Goal: Information Seeking & Learning: Compare options

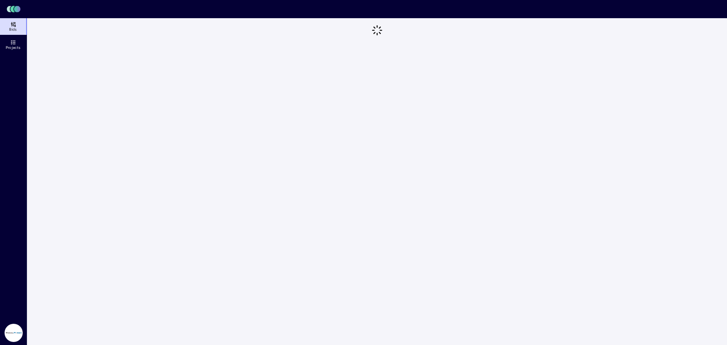
click at [12, 25] on icon at bounding box center [13, 24] width 6 height 6
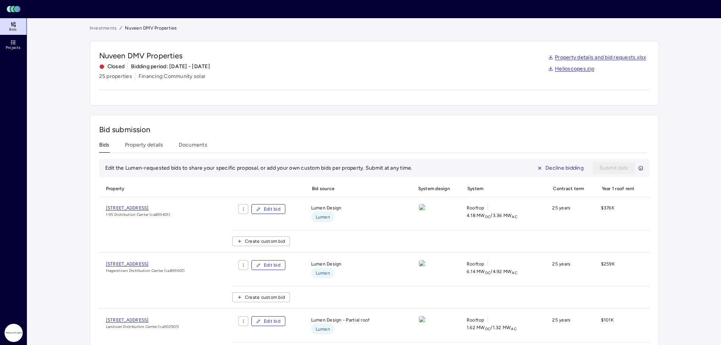
click at [107, 27] on link "Investments" at bounding box center [103, 28] width 27 height 8
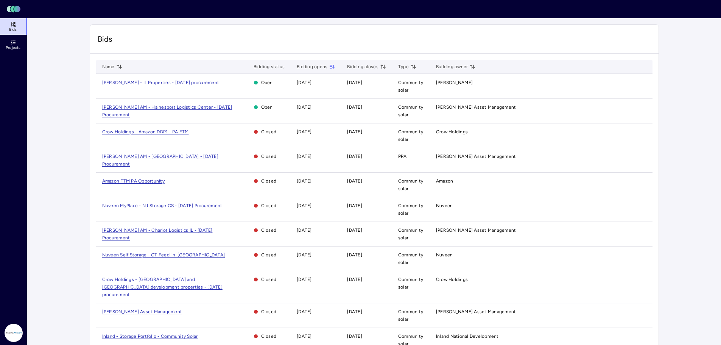
click at [175, 107] on span "[PERSON_NAME] AM - Hainesport Logistics Center - [DATE] Procurement" at bounding box center [167, 110] width 130 height 13
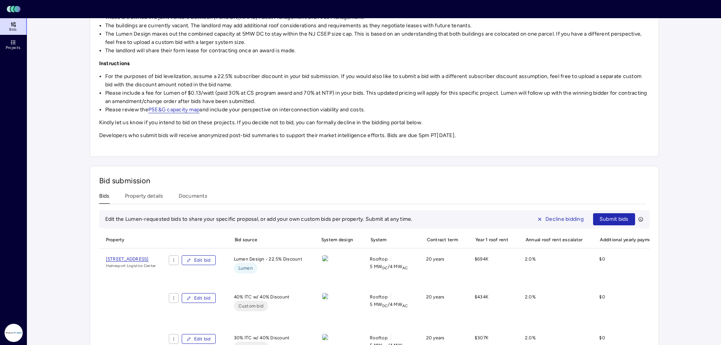
scroll to position [142, 0]
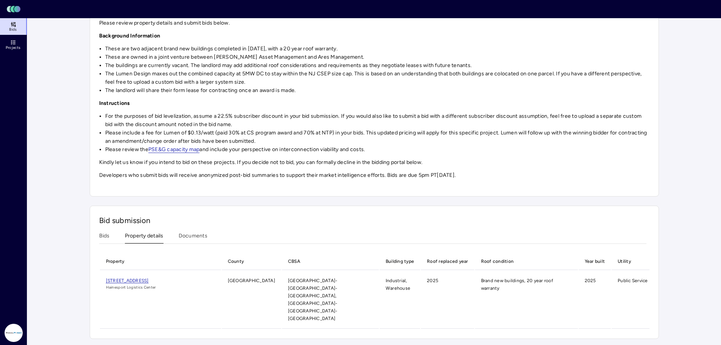
scroll to position [81, 0]
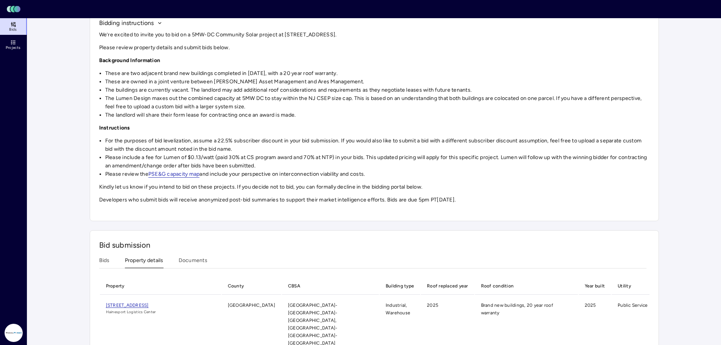
click at [130, 197] on div "Investments [PERSON_NAME] AM - Hainesport Logistics Center - [DATE] Procurement…" at bounding box center [374, 154] width 569 height 420
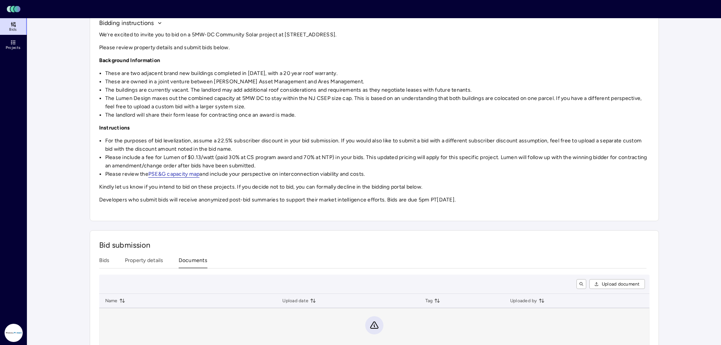
click at [200, 262] on div "Bid submission Bids Property details Documents Upload document Name Upload date…" at bounding box center [374, 300] width 569 height 140
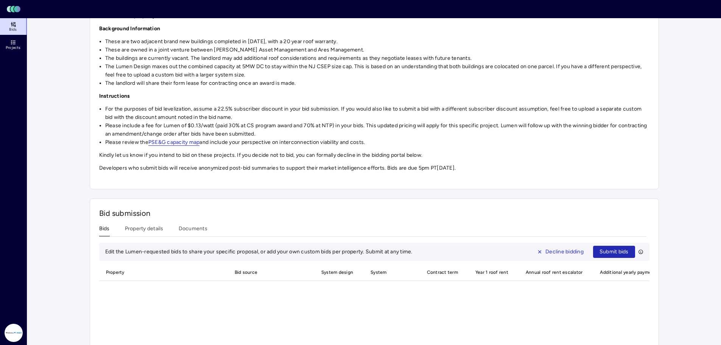
click at [107, 228] on button "Bids" at bounding box center [104, 230] width 11 height 12
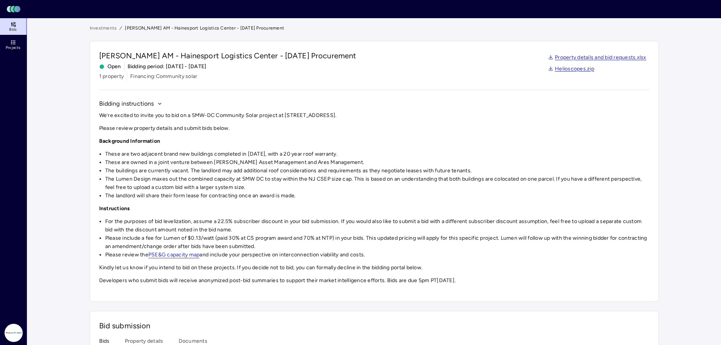
click at [109, 28] on link "Investments" at bounding box center [103, 28] width 27 height 8
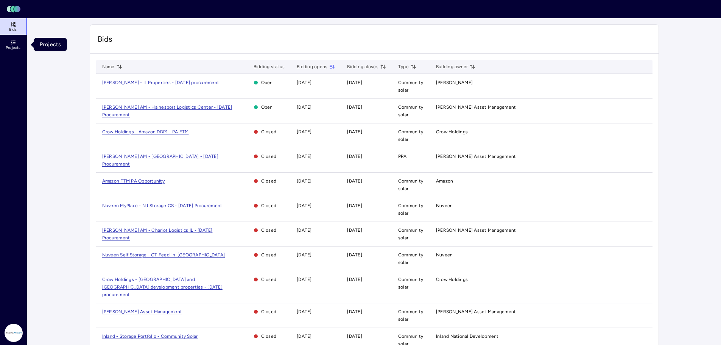
click at [9, 40] on link "Projects" at bounding box center [14, 44] width 28 height 17
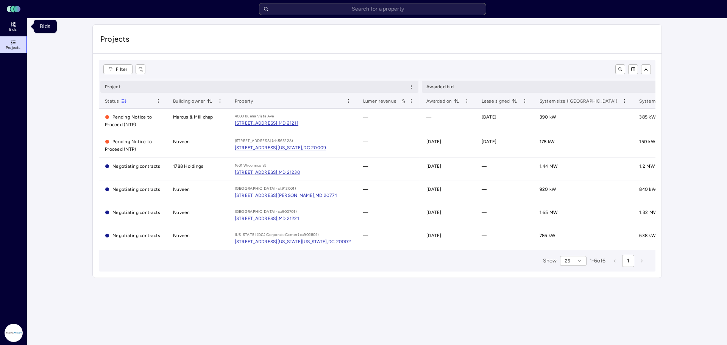
click at [13, 23] on icon at bounding box center [13, 23] width 0 height 3
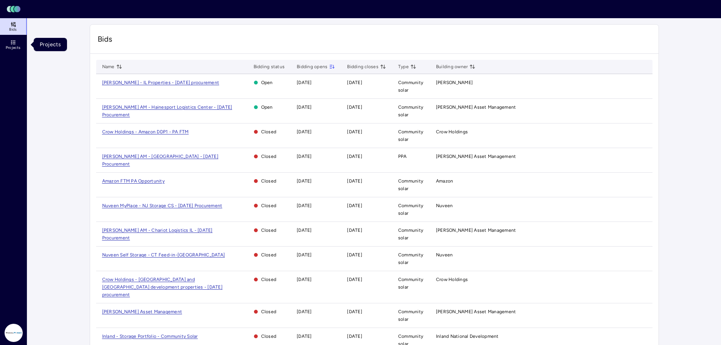
click at [12, 40] on icon at bounding box center [13, 42] width 6 height 6
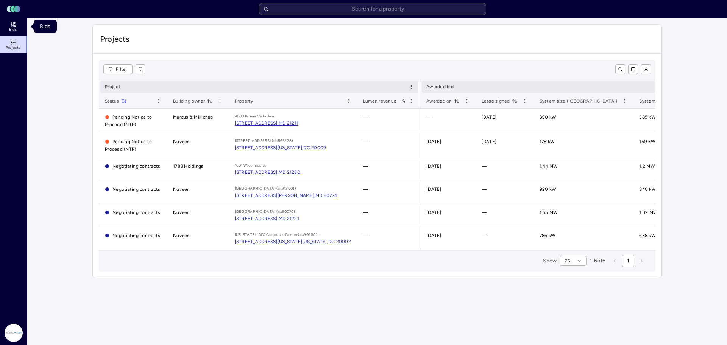
click at [17, 26] on link "Bids" at bounding box center [14, 26] width 28 height 17
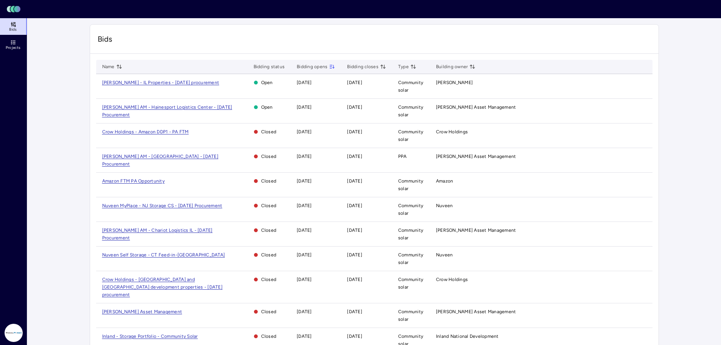
click at [11, 43] on icon at bounding box center [13, 42] width 6 height 6
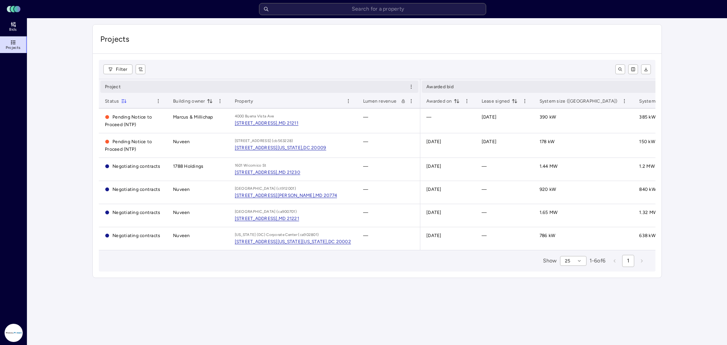
click at [13, 10] on icon at bounding box center [12, 9] width 5 height 6
click at [14, 7] on icon at bounding box center [12, 9] width 5 height 6
click at [10, 26] on icon at bounding box center [13, 24] width 6 height 6
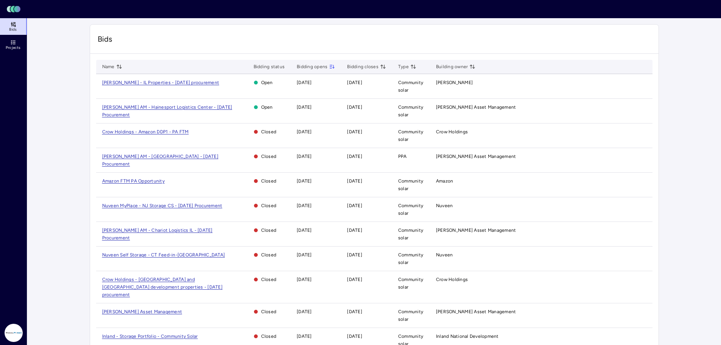
click at [158, 227] on span "[PERSON_NAME] AM - Chariot Logistics IL - [DATE] Procurement" at bounding box center [157, 233] width 111 height 13
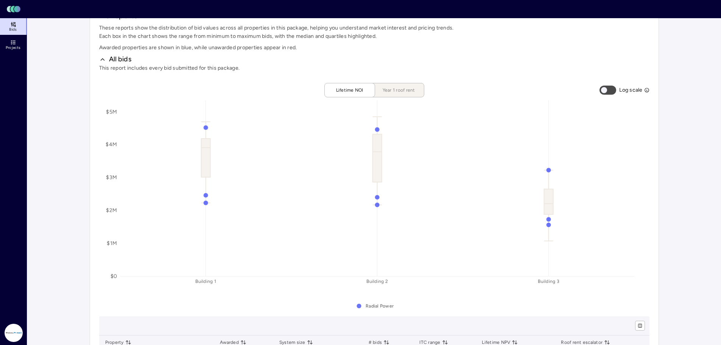
scroll to position [303, 0]
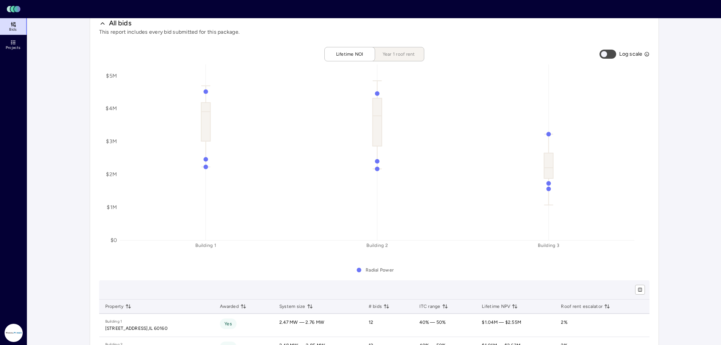
click at [607, 49] on div "Log scale" at bounding box center [624, 54] width 50 height 14
click at [608, 55] on button "button" at bounding box center [607, 54] width 17 height 9
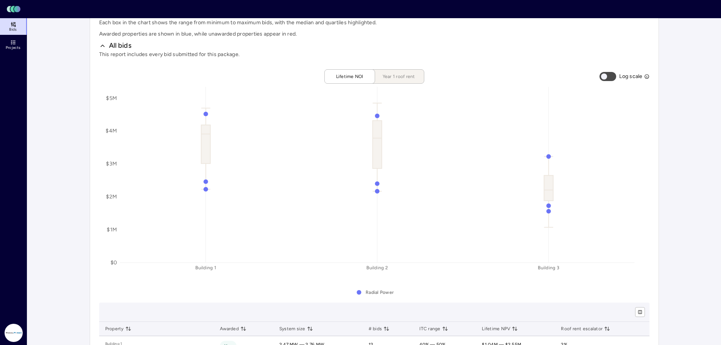
scroll to position [277, 0]
click at [408, 76] on span "Year 1 roof rent" at bounding box center [399, 80] width 38 height 8
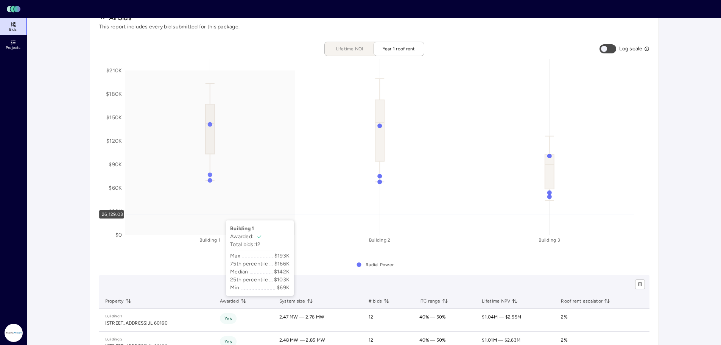
scroll to position [252, 0]
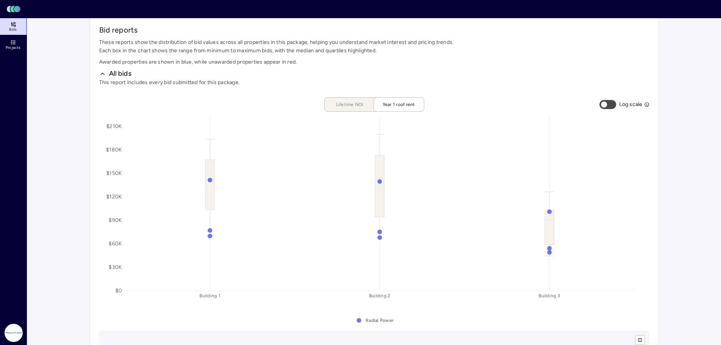
click at [355, 105] on span "Lifetime NOI" at bounding box center [350, 105] width 38 height 8
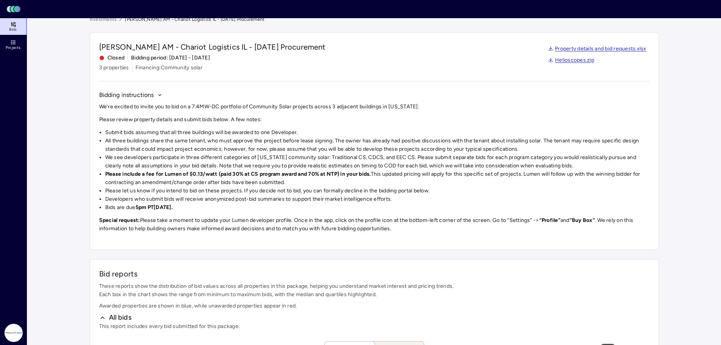
scroll to position [0, 0]
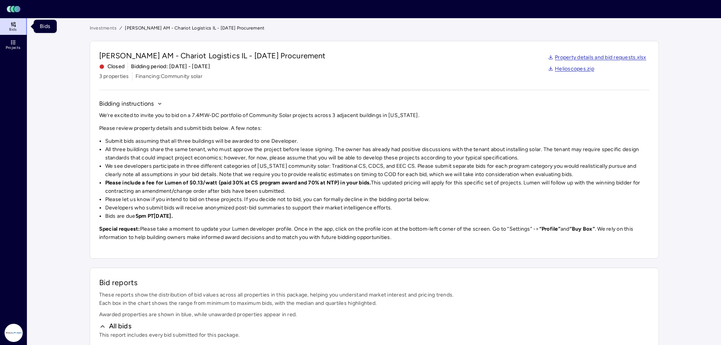
click at [13, 26] on icon at bounding box center [13, 26] width 0 height 0
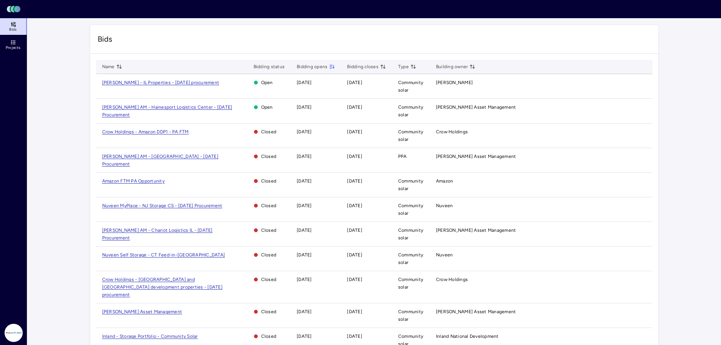
click at [143, 131] on span "Crow Holdings - Amazon DDP1 - PA FTM" at bounding box center [145, 131] width 87 height 5
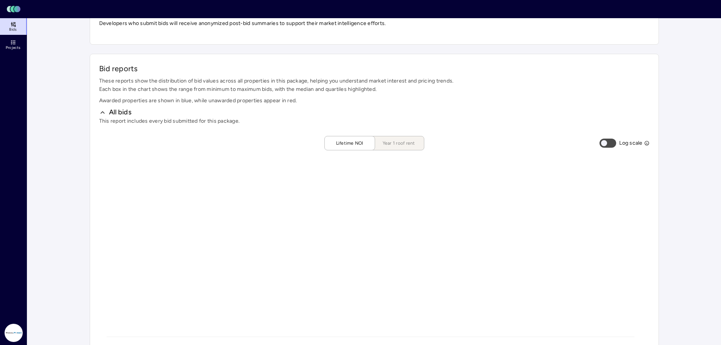
scroll to position [85, 0]
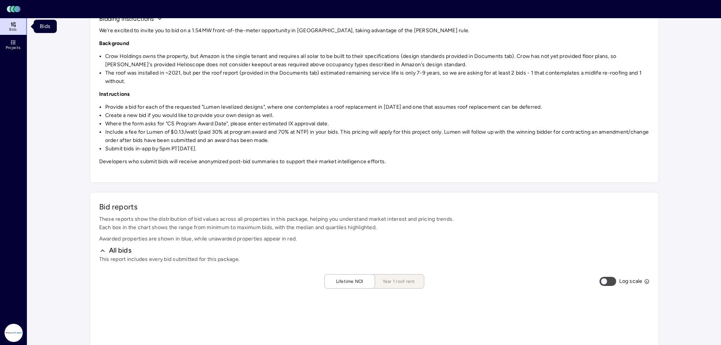
click at [21, 25] on link "Bids" at bounding box center [14, 26] width 28 height 17
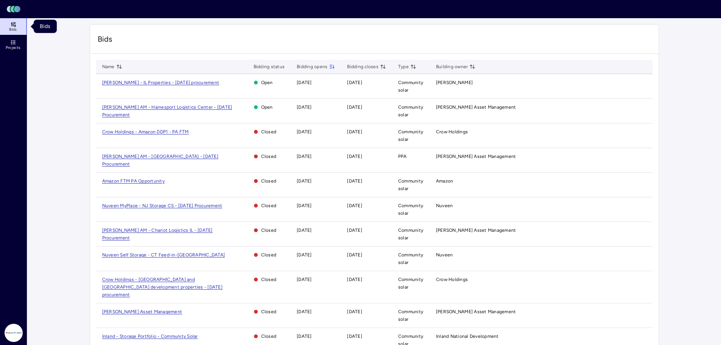
click at [149, 156] on span "[PERSON_NAME] AM - [GEOGRAPHIC_DATA] - [DATE] Procurement" at bounding box center [160, 160] width 116 height 13
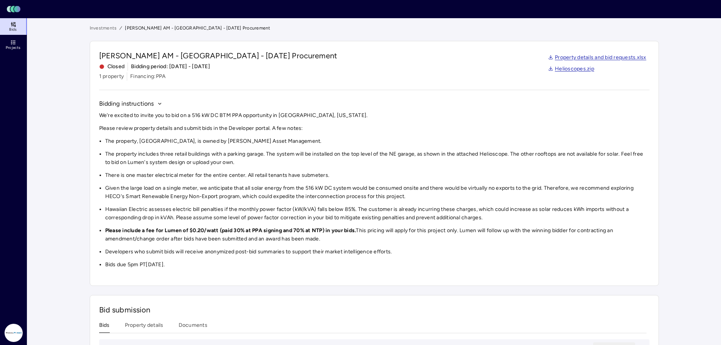
click at [110, 29] on link "Investments" at bounding box center [103, 28] width 27 height 8
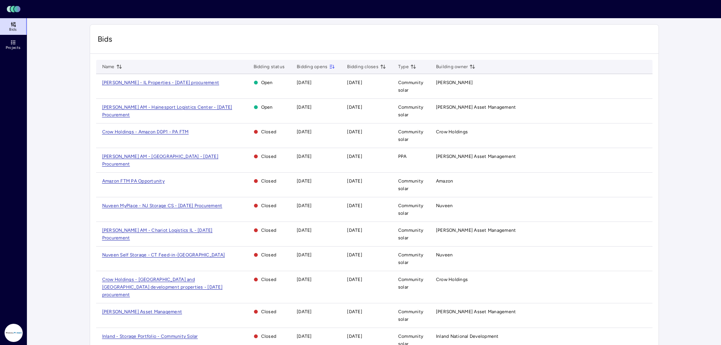
click at [159, 131] on span "Crow Holdings - Amazon DDP1 - PA FTM" at bounding box center [145, 131] width 87 height 5
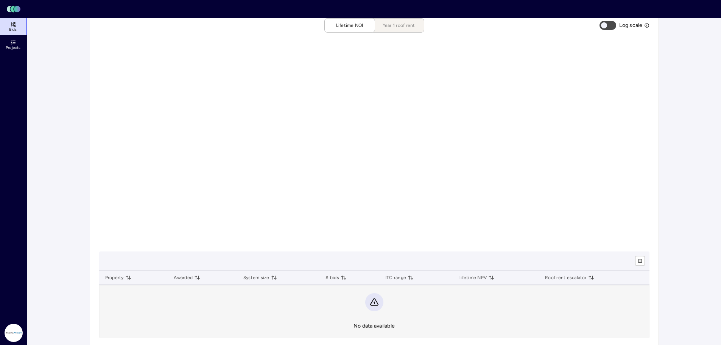
scroll to position [277, 0]
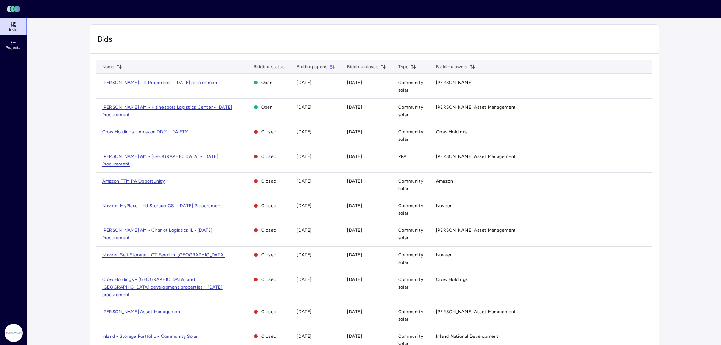
click at [159, 227] on span "[PERSON_NAME] AM - Chariot Logistics IL - [DATE] Procurement" at bounding box center [157, 233] width 111 height 13
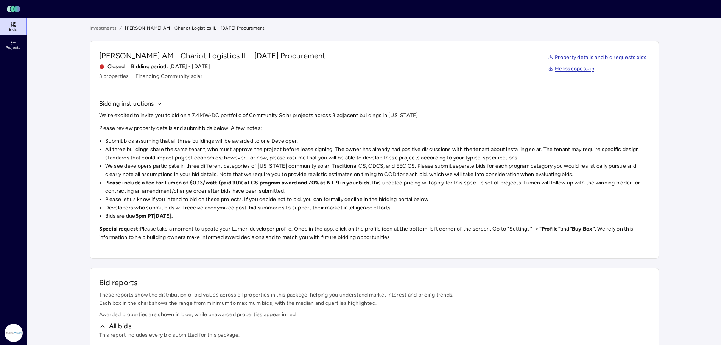
click at [110, 28] on link "Investments" at bounding box center [103, 28] width 27 height 8
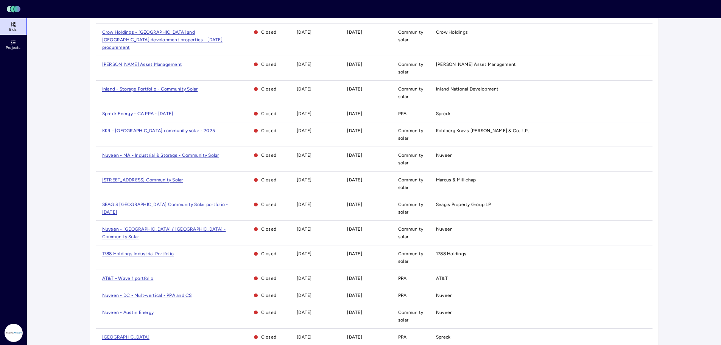
scroll to position [328, 0]
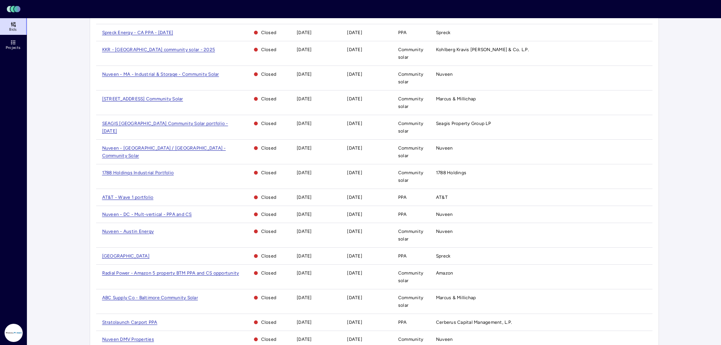
click at [163, 121] on span "SEAGIS [GEOGRAPHIC_DATA] Community Solar portfolio - [DATE]" at bounding box center [165, 127] width 126 height 13
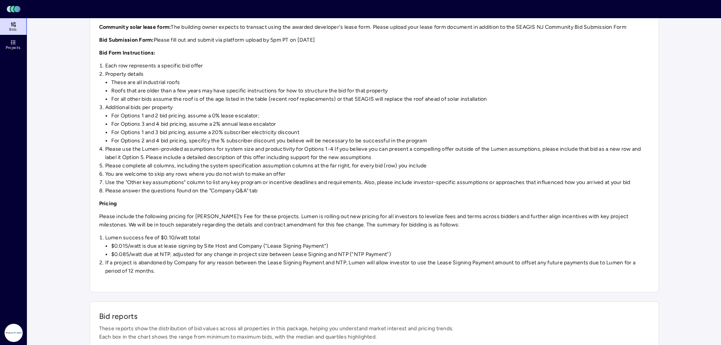
scroll to position [353, 0]
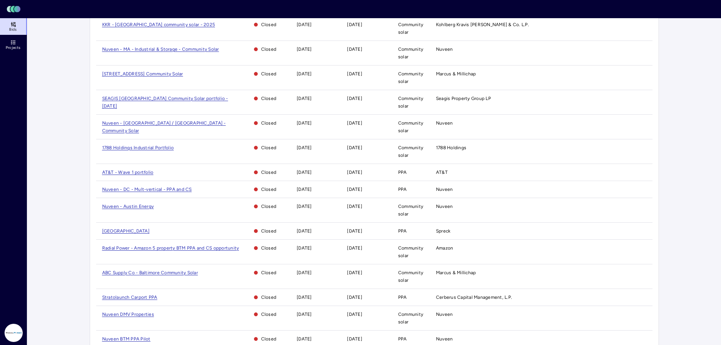
scroll to position [328, 0]
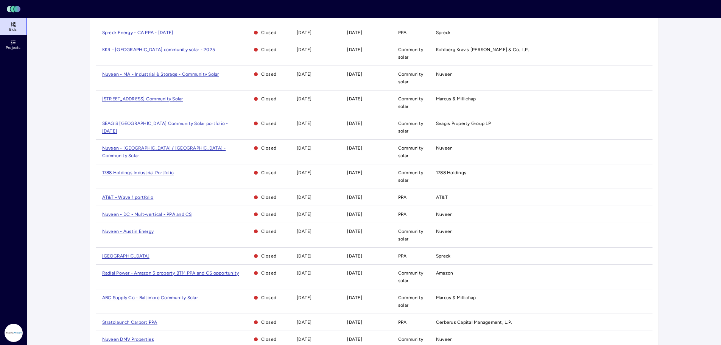
click at [178, 295] on span "ABC Supply Co - Baltimore Community Solar" at bounding box center [150, 297] width 96 height 5
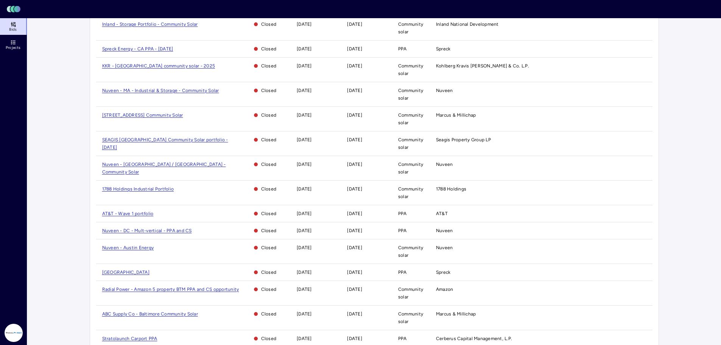
scroll to position [303, 0]
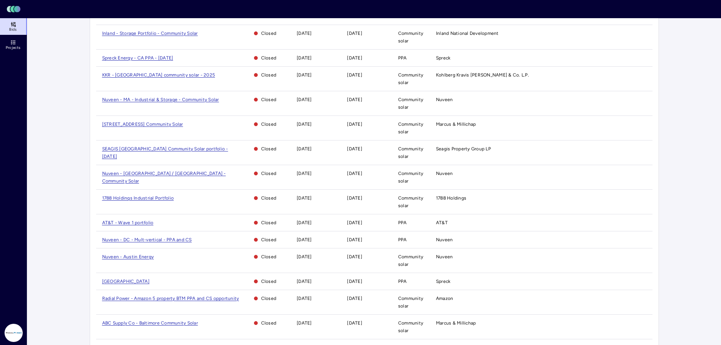
click at [149, 195] on span "1788 Holdings Industrial Portfolio" at bounding box center [138, 197] width 72 height 5
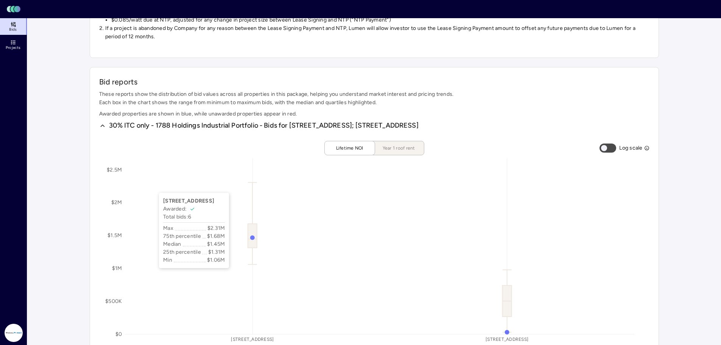
scroll to position [277, 0]
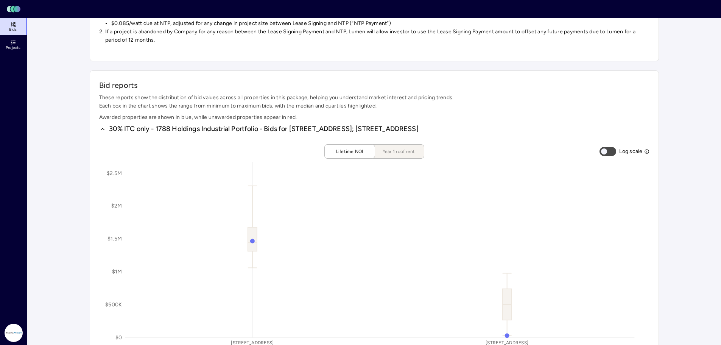
click at [394, 155] on span "Year 1 roof rent" at bounding box center [399, 152] width 38 height 8
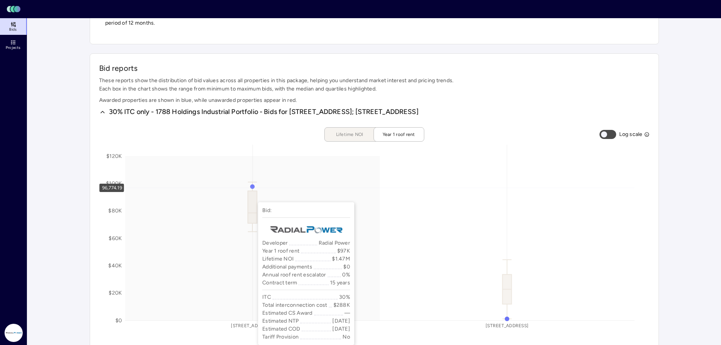
scroll to position [303, 0]
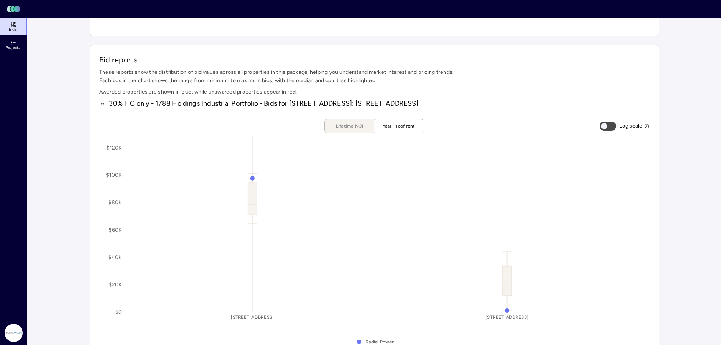
click at [334, 130] on span "Lifetime NOI" at bounding box center [350, 126] width 38 height 8
click at [413, 130] on span "Year 1 roof rent" at bounding box center [399, 126] width 38 height 8
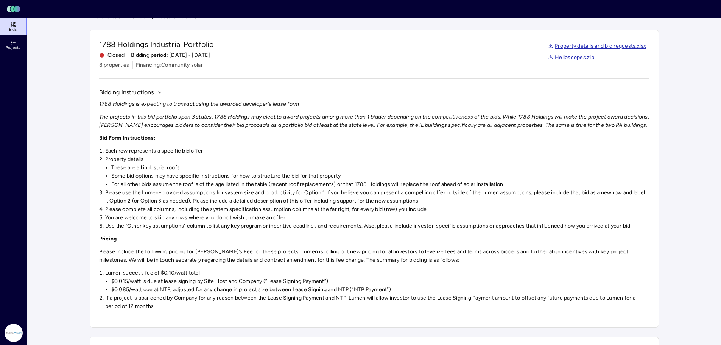
scroll to position [0, 0]
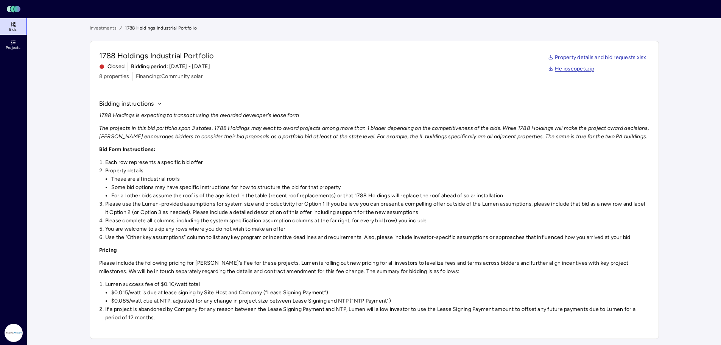
click at [111, 29] on link "Investments" at bounding box center [103, 28] width 27 height 8
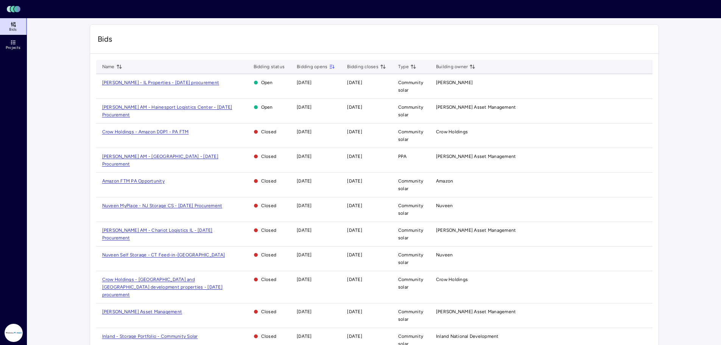
click at [152, 104] on span "[PERSON_NAME] AM - Hainesport Logistics Center - [DATE] Procurement" at bounding box center [167, 110] width 130 height 13
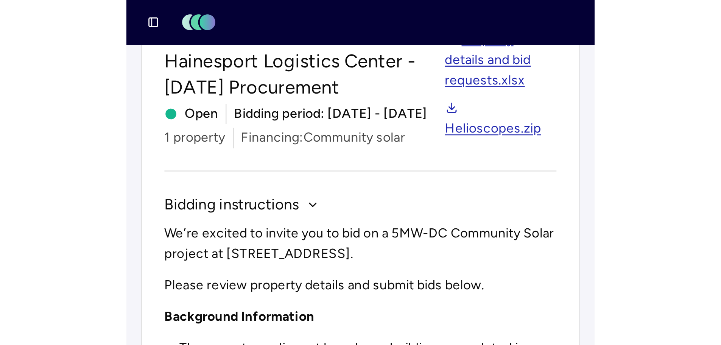
scroll to position [41, 0]
